Goal: Task Accomplishment & Management: Use online tool/utility

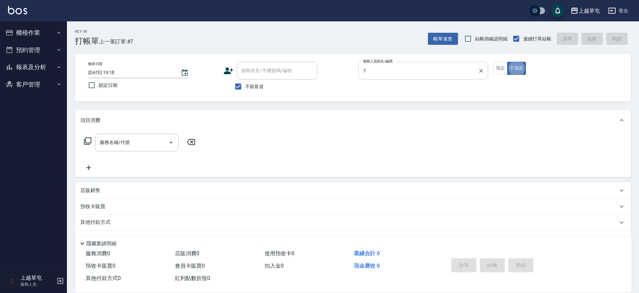
type input "[PERSON_NAME]-7"
type button "false"
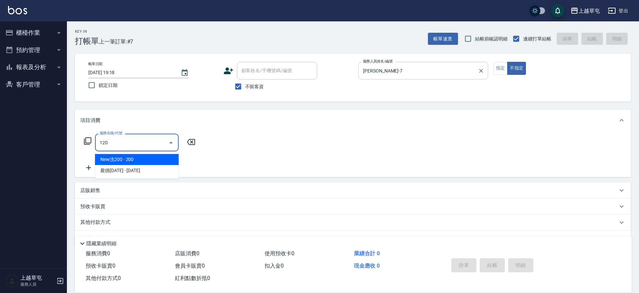
type input "New洗200(120)"
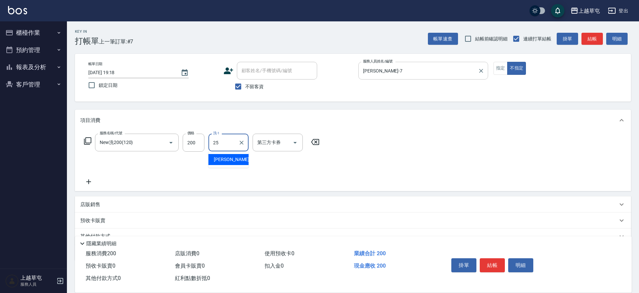
type input "[PERSON_NAME]25"
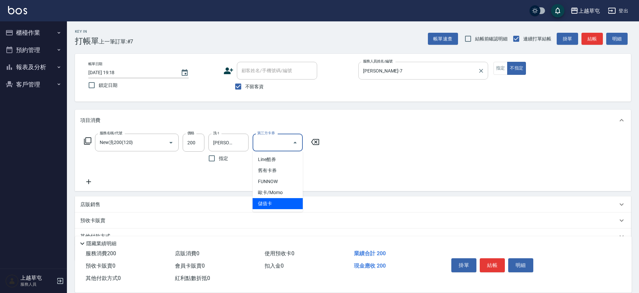
type input "儲值卡"
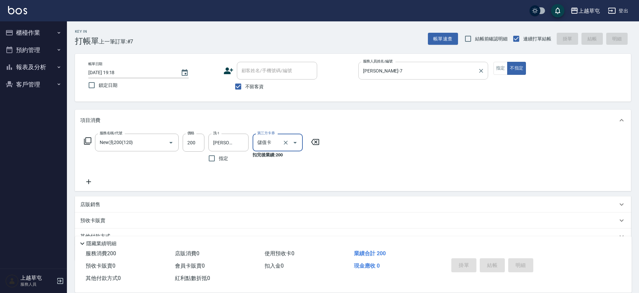
type input "[DATE] 20:09"
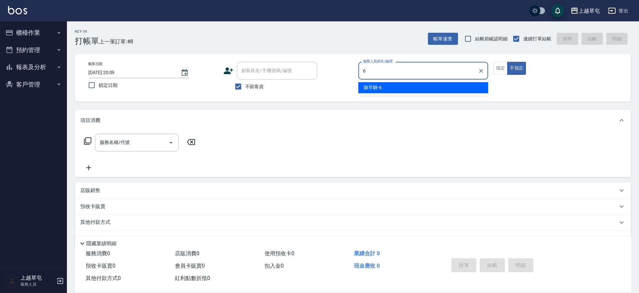
type input "[PERSON_NAME]-6"
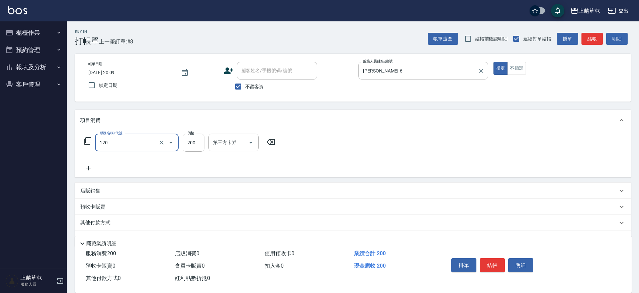
type input "New洗200(120)"
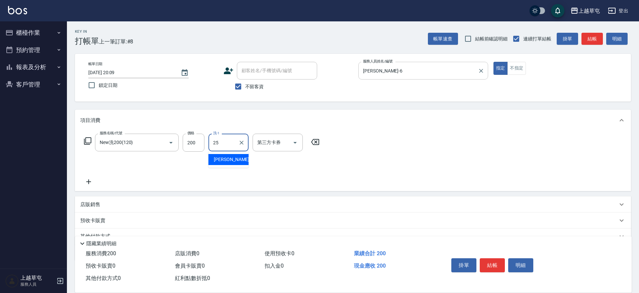
type input "[PERSON_NAME]25"
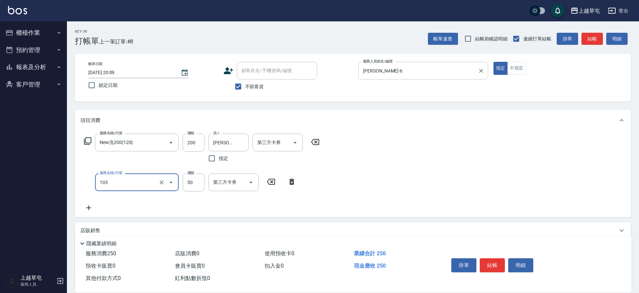
type input "精油50(105)"
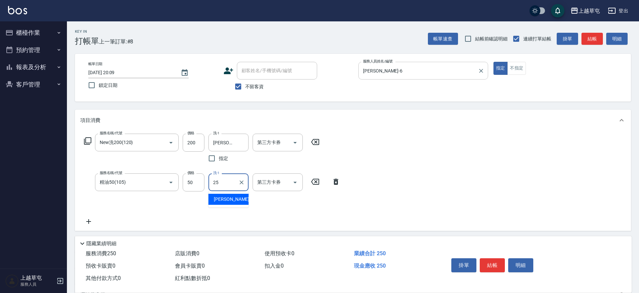
type input "[PERSON_NAME]25"
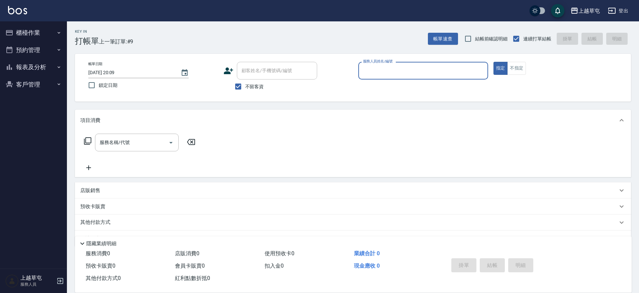
click at [45, 68] on button "報表及分析" at bounding box center [34, 67] width 62 height 17
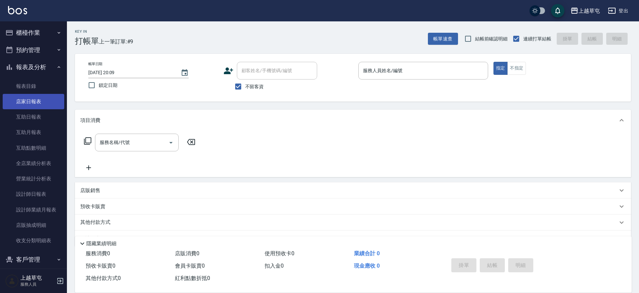
click at [32, 102] on link "店家日報表" at bounding box center [34, 101] width 62 height 15
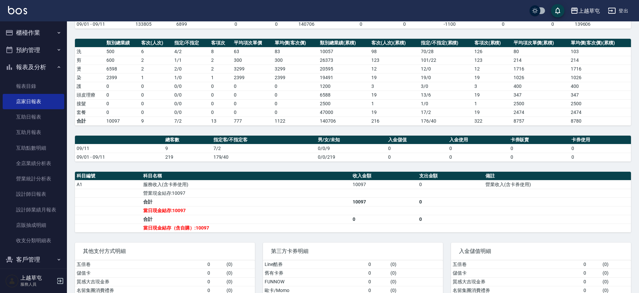
scroll to position [33, 0]
